Goal: Information Seeking & Learning: Learn about a topic

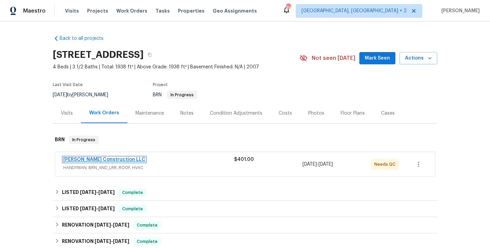
click at [107, 160] on link "Bowen Construction LLC" at bounding box center [104, 159] width 82 height 5
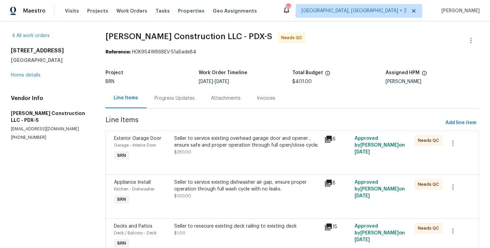
click at [166, 97] on div "Progress Updates" at bounding box center [175, 98] width 40 height 7
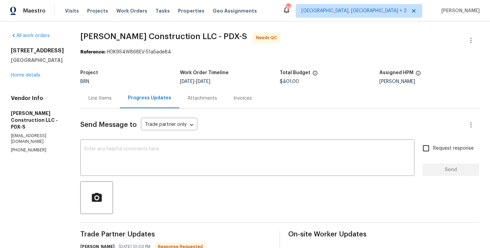
click at [102, 99] on div "Line Items" at bounding box center [100, 98] width 40 height 20
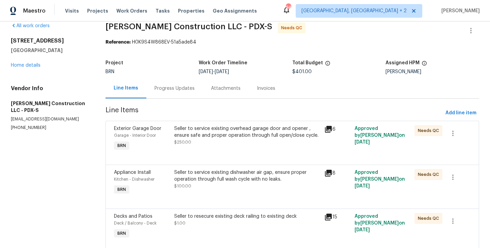
click at [162, 81] on div "Progress Updates" at bounding box center [174, 88] width 57 height 20
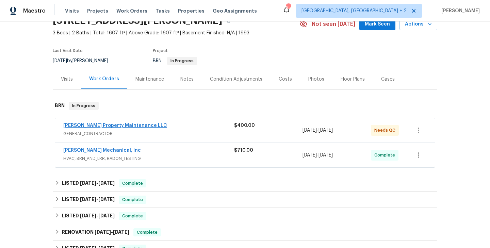
scroll to position [47, 0]
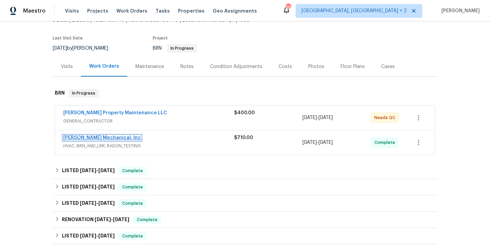
click at [107, 137] on link "[PERSON_NAME] Mechanical, Inc" at bounding box center [102, 138] width 78 height 5
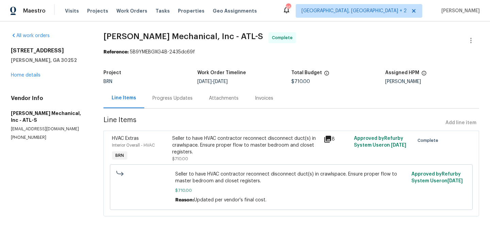
click at [151, 141] on div "HVAC Extras" at bounding box center [140, 138] width 57 height 7
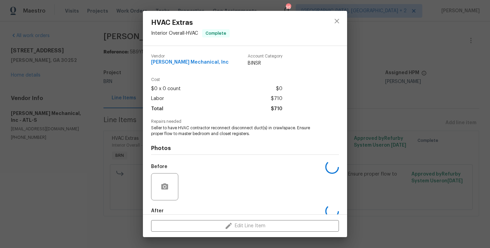
scroll to position [37, 0]
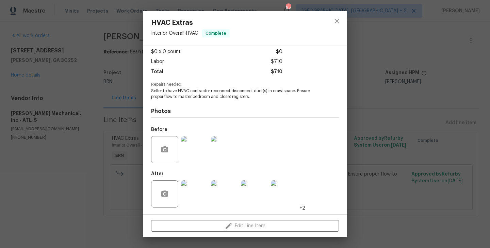
click at [190, 149] on img at bounding box center [194, 149] width 27 height 27
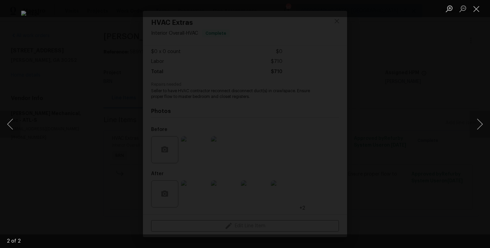
click at [64, 144] on div "Lightbox" at bounding box center [245, 124] width 490 height 248
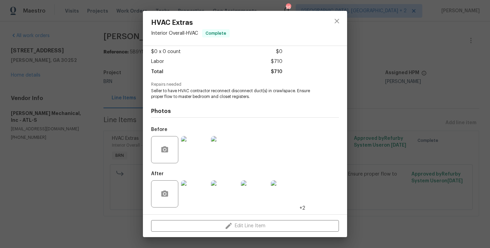
click at [191, 195] on img at bounding box center [194, 194] width 27 height 27
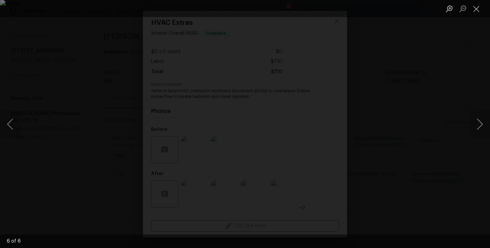
click at [74, 170] on div "Lightbox" at bounding box center [245, 124] width 490 height 248
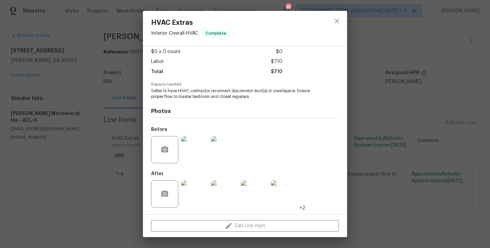
click at [87, 133] on div "HVAC Extras Interior Overall - HVAC Complete Vendor [PERSON_NAME] Mechanical, I…" at bounding box center [245, 124] width 490 height 248
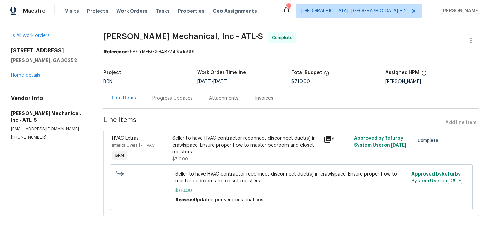
click at [87, 133] on div "HVAC Extras Interior Overall - HVAC Complete Vendor [PERSON_NAME] Mechanical, I…" at bounding box center [245, 124] width 490 height 248
click at [160, 107] on div "Progress Updates" at bounding box center [172, 98] width 57 height 20
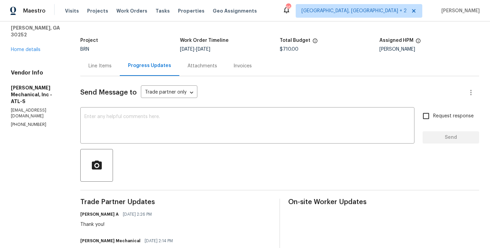
scroll to position [26, 0]
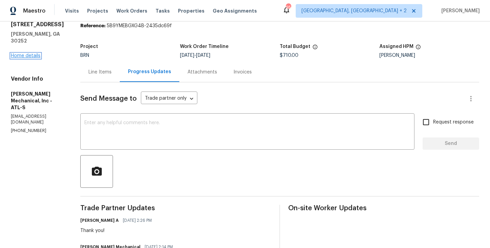
click at [29, 53] on link "Home details" at bounding box center [26, 55] width 30 height 5
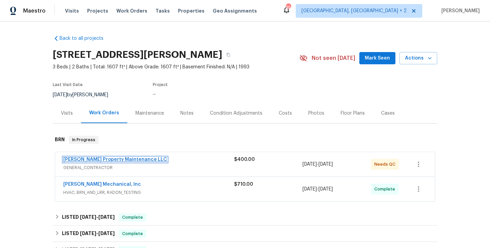
click at [117, 161] on link "[PERSON_NAME] Property Maintenance LLC" at bounding box center [115, 159] width 104 height 5
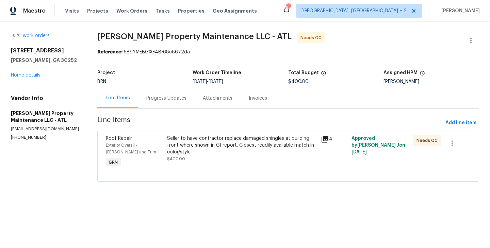
click at [175, 147] on div "Seller to have contractor replace damaged shingles at building front where show…" at bounding box center [242, 145] width 150 height 20
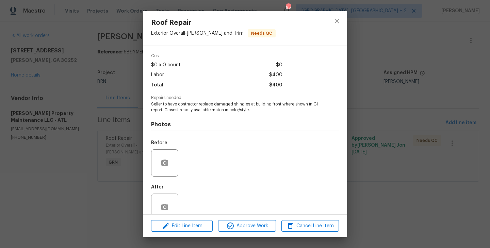
scroll to position [37, 0]
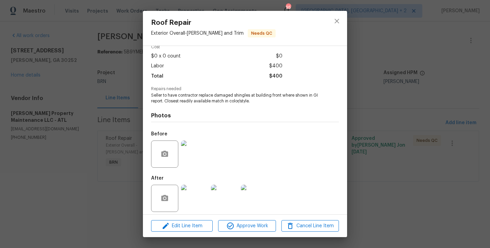
click at [80, 144] on div "Roof Repair Exterior Overall - [PERSON_NAME] and Trim Needs QC Vendor [PERSON_N…" at bounding box center [245, 124] width 490 height 248
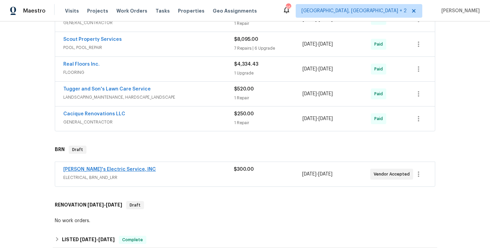
scroll to position [202, 0]
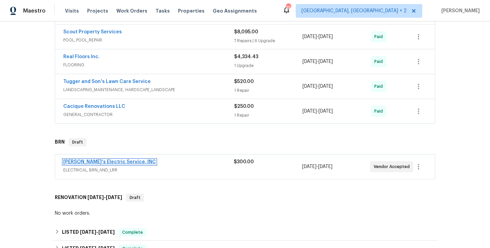
click at [112, 163] on link "Jack's Electric Service, INC" at bounding box center [109, 162] width 93 height 5
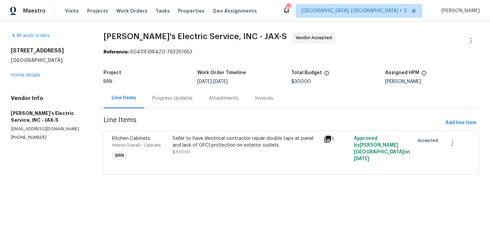
click at [161, 144] on span "Interior Overall - Cabinets" at bounding box center [136, 145] width 49 height 4
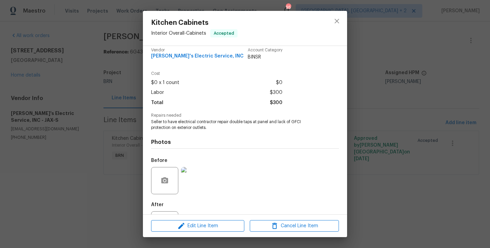
scroll to position [7, 0]
click at [144, 132] on div "Vendor Jack's Electric Service, INC Account Category BINSR Cost $0 x 1 count $0…" at bounding box center [245, 130] width 204 height 169
click at [121, 135] on div "Kitchen Cabinets Interior Overall - Cabinets Accepted Vendor Jack's Electric Se…" at bounding box center [245, 124] width 490 height 248
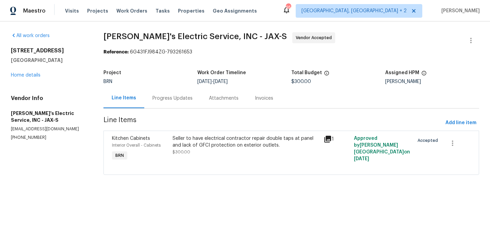
click at [167, 104] on div "Progress Updates" at bounding box center [172, 98] width 57 height 20
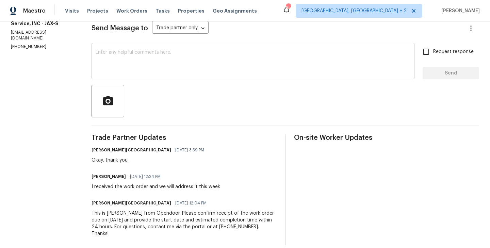
scroll to position [98, 0]
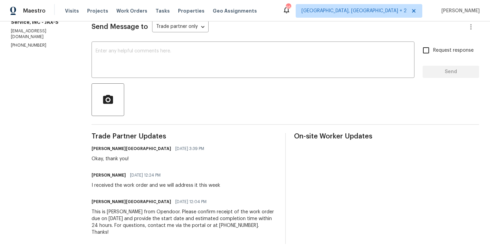
click at [74, 152] on section "All work orders 1615 Oak Ridge Dr W Jacksonville, FL 32225 Home details Vendor …" at bounding box center [43, 89] width 64 height 310
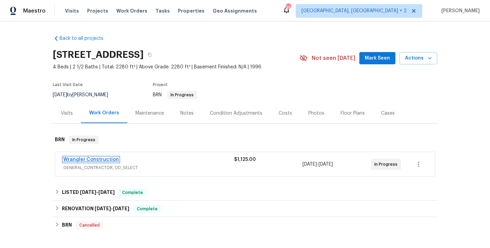
click at [104, 158] on link "Wrangler Construction" at bounding box center [91, 159] width 56 height 5
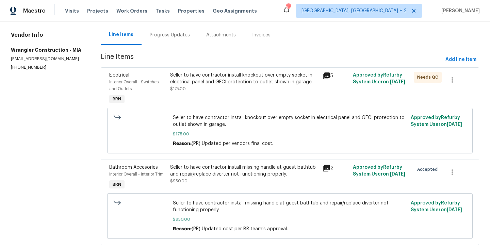
scroll to position [47, 0]
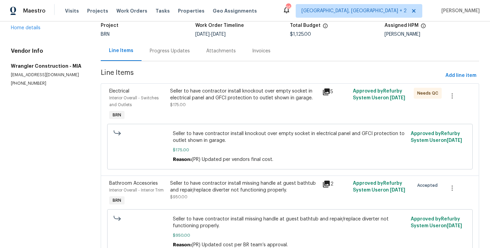
click at [157, 99] on span "Interior Overall - Switches and Outlets" at bounding box center [133, 101] width 49 height 11
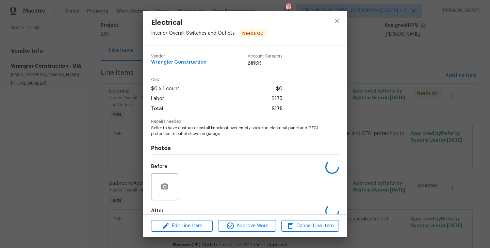
scroll to position [37, 0]
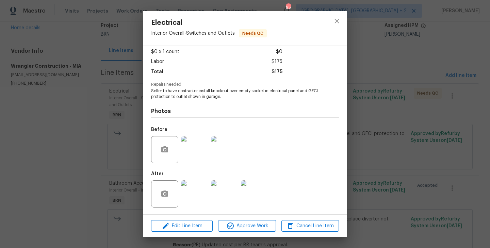
click at [118, 152] on div "Electrical Interior Overall - Switches and Outlets Needs QC Vendor Wrangler Con…" at bounding box center [245, 124] width 490 height 248
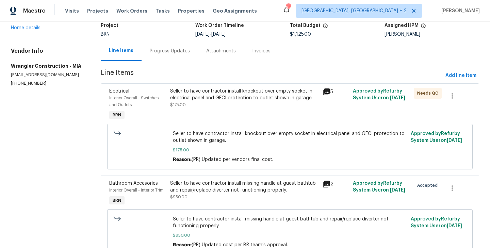
click at [172, 194] on div "Seller to have contractor install missing handle at guest bathtub and repair/re…" at bounding box center [244, 190] width 148 height 20
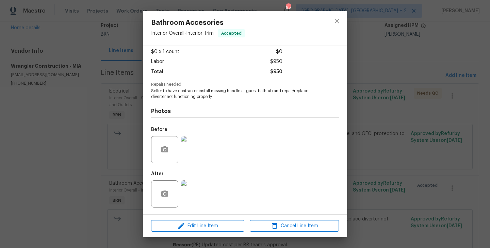
click at [106, 169] on div "Bathroom Accesories Interior Overall - Interior Trim Accepted Vendor Wrangler C…" at bounding box center [245, 124] width 490 height 248
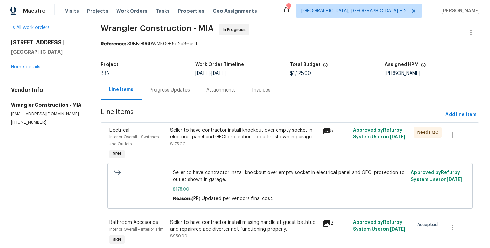
click at [167, 87] on div "Progress Updates" at bounding box center [170, 90] width 40 height 7
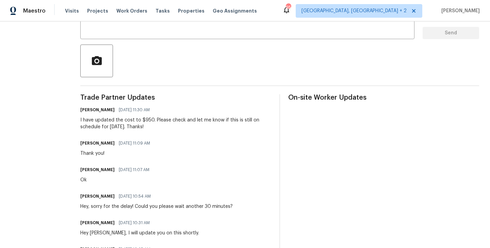
scroll to position [125, 0]
